Goal: Check status: Check status

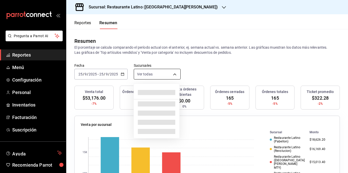
click at [169, 73] on body "Pregunta a Parrot AI Reportes Menú Configuración Personal Inventarios Facturaci…" at bounding box center [174, 86] width 348 height 173
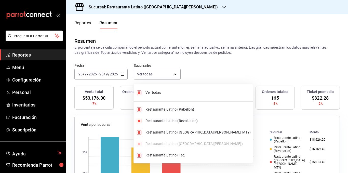
click at [168, 92] on span "Ver todas" at bounding box center [197, 92] width 105 height 5
type input "[object Object]"
checkbox input "false"
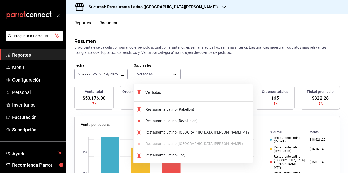
checkbox input "false"
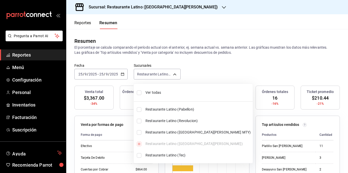
click at [168, 92] on span "Ver todas" at bounding box center [197, 92] width 105 height 5
type input "[object Object],[object Object],[object Object],[object Object],[object Object]"
checkbox input "true"
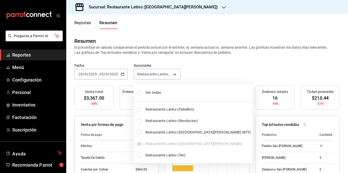
checkbox input "true"
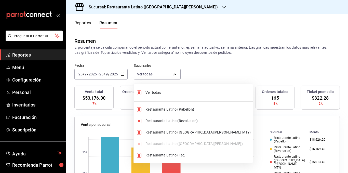
click at [177, 49] on div at bounding box center [174, 86] width 348 height 173
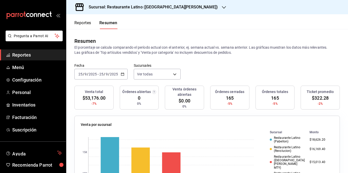
click at [177, 49] on p "El porcentaje se calcula comparando el período actual con el anterior, ej. sema…" at bounding box center [206, 50] width 265 height 10
click at [123, 73] on icon "button" at bounding box center [123, 74] width 4 height 4
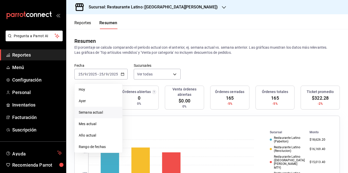
click at [101, 113] on span "Semana actual" at bounding box center [98, 112] width 39 height 5
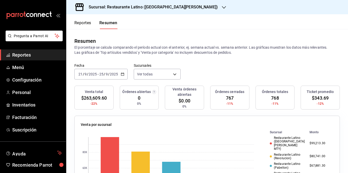
click at [121, 74] on icon "button" at bounding box center [123, 74] width 4 height 4
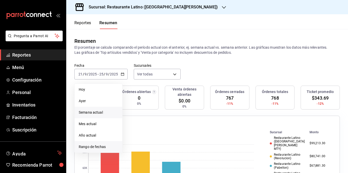
click at [95, 148] on span "Rango de fechas" at bounding box center [98, 146] width 39 height 5
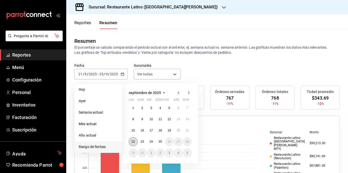
click at [135, 140] on button "22" at bounding box center [133, 141] width 9 height 9
click at [161, 141] on abbr "25" at bounding box center [159, 142] width 3 height 4
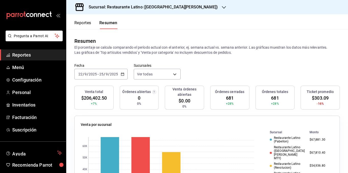
click at [197, 65] on div "Fecha [DATE] [DATE] - [DATE] [DATE] Sucursales Ver todas [object Object],[objec…" at bounding box center [207, 74] width 282 height 22
click at [122, 72] on icon "button" at bounding box center [123, 74] width 4 height 4
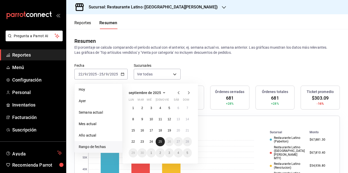
click at [159, 141] on abbr "25" at bounding box center [159, 142] width 3 height 4
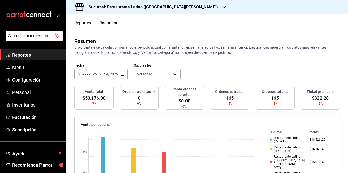
click at [206, 67] on div "Fecha [DATE] [DATE] - [DATE] [DATE] Sucursales Ver todas [object Object],[objec…" at bounding box center [207, 74] width 282 height 22
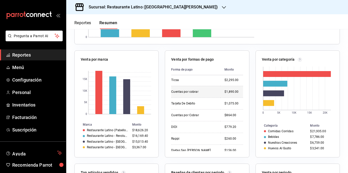
scroll to position [42, 0]
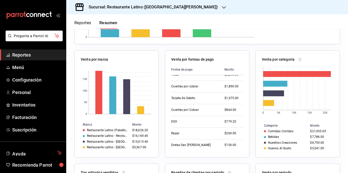
click at [161, 137] on div "Venta por formas de pago Forma de [GEOGRAPHIC_DATA] $28,246.40 Efectivo $13,065…" at bounding box center [204, 100] width 90 height 113
